Goal: Information Seeking & Learning: Learn about a topic

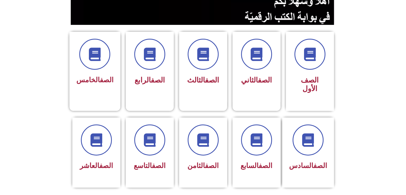
scroll to position [123, 0]
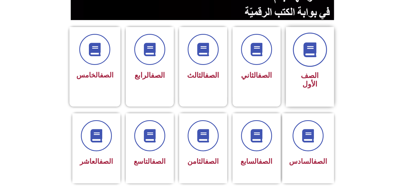
click at [312, 53] on icon at bounding box center [309, 49] width 15 height 15
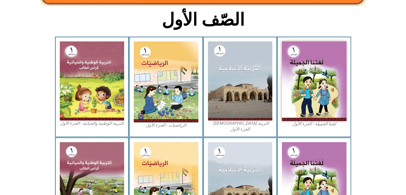
scroll to position [130, 0]
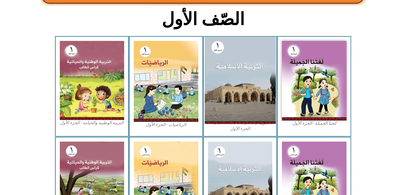
click at [250, 88] on img at bounding box center [239, 80] width 71 height 87
click at [238, 68] on img at bounding box center [239, 80] width 71 height 87
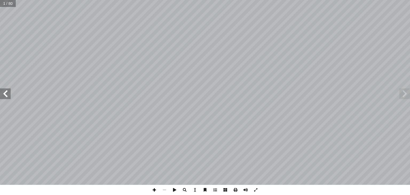
click at [153, 189] on span at bounding box center [154, 190] width 10 height 10
click at [6, 93] on span at bounding box center [5, 93] width 11 height 11
click at [165, 191] on span at bounding box center [164, 190] width 10 height 10
click at [6, 94] on span at bounding box center [5, 93] width 11 height 11
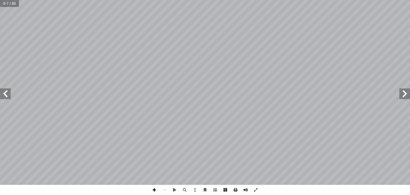
click at [152, 186] on span at bounding box center [154, 190] width 10 height 10
click at [7, 95] on span at bounding box center [5, 93] width 11 height 11
click at [7, 97] on span at bounding box center [5, 93] width 11 height 11
click at [156, 190] on span at bounding box center [154, 190] width 10 height 10
click at [5, 93] on span at bounding box center [5, 93] width 11 height 11
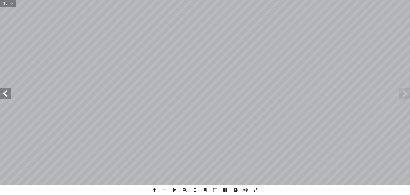
click at [8, 91] on span at bounding box center [5, 93] width 11 height 11
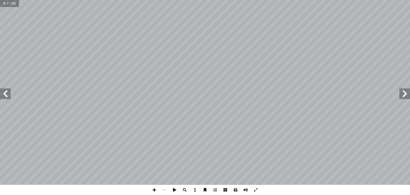
click at [4, 94] on span at bounding box center [5, 93] width 11 height 11
click at [5, 93] on span at bounding box center [5, 93] width 11 height 11
click at [153, 188] on span at bounding box center [154, 190] width 10 height 10
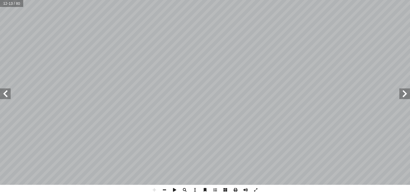
click at [5, 94] on span at bounding box center [5, 93] width 11 height 11
